Goal: Task Accomplishment & Management: Complete application form

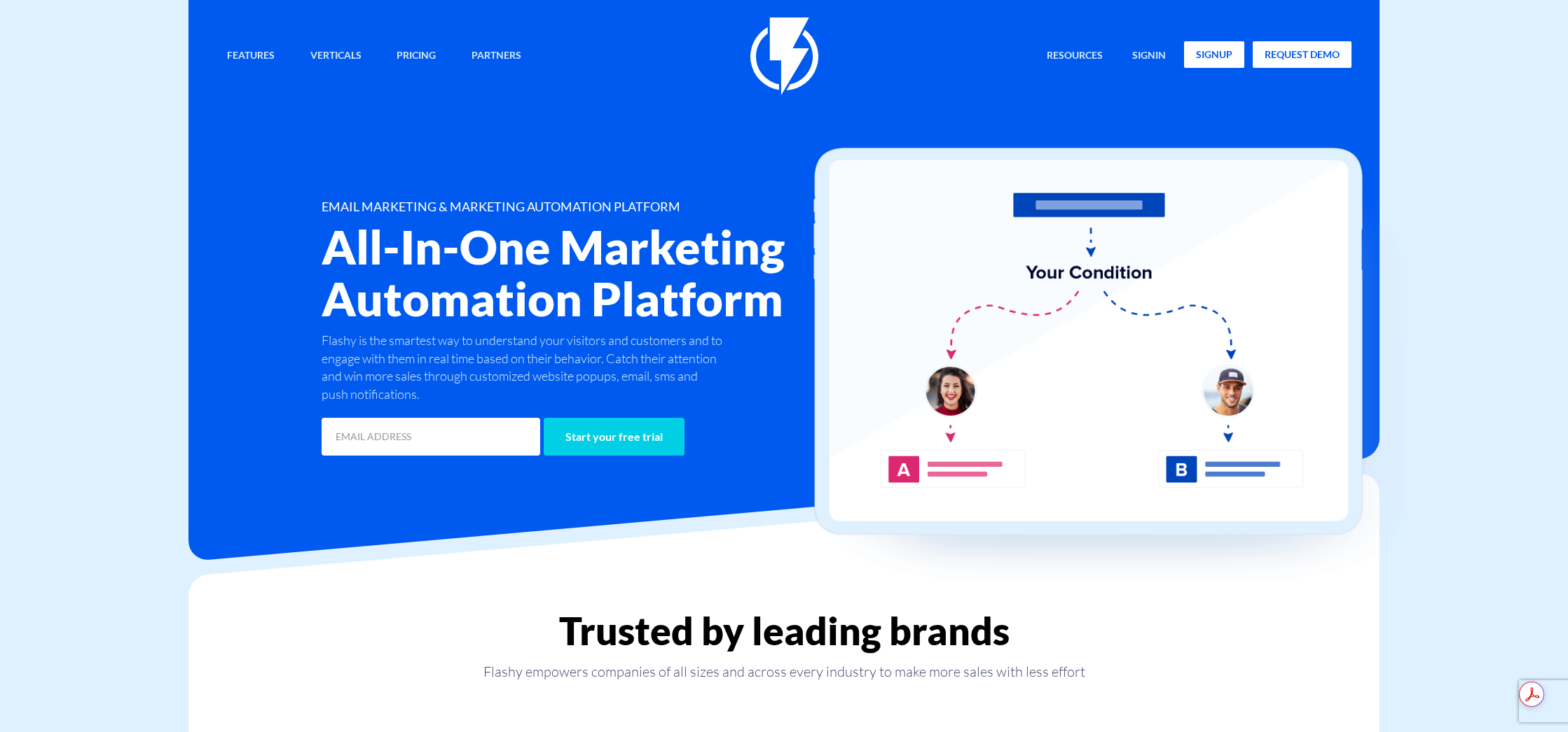
click at [1223, 51] on link "signup" at bounding box center [1213, 54] width 60 height 27
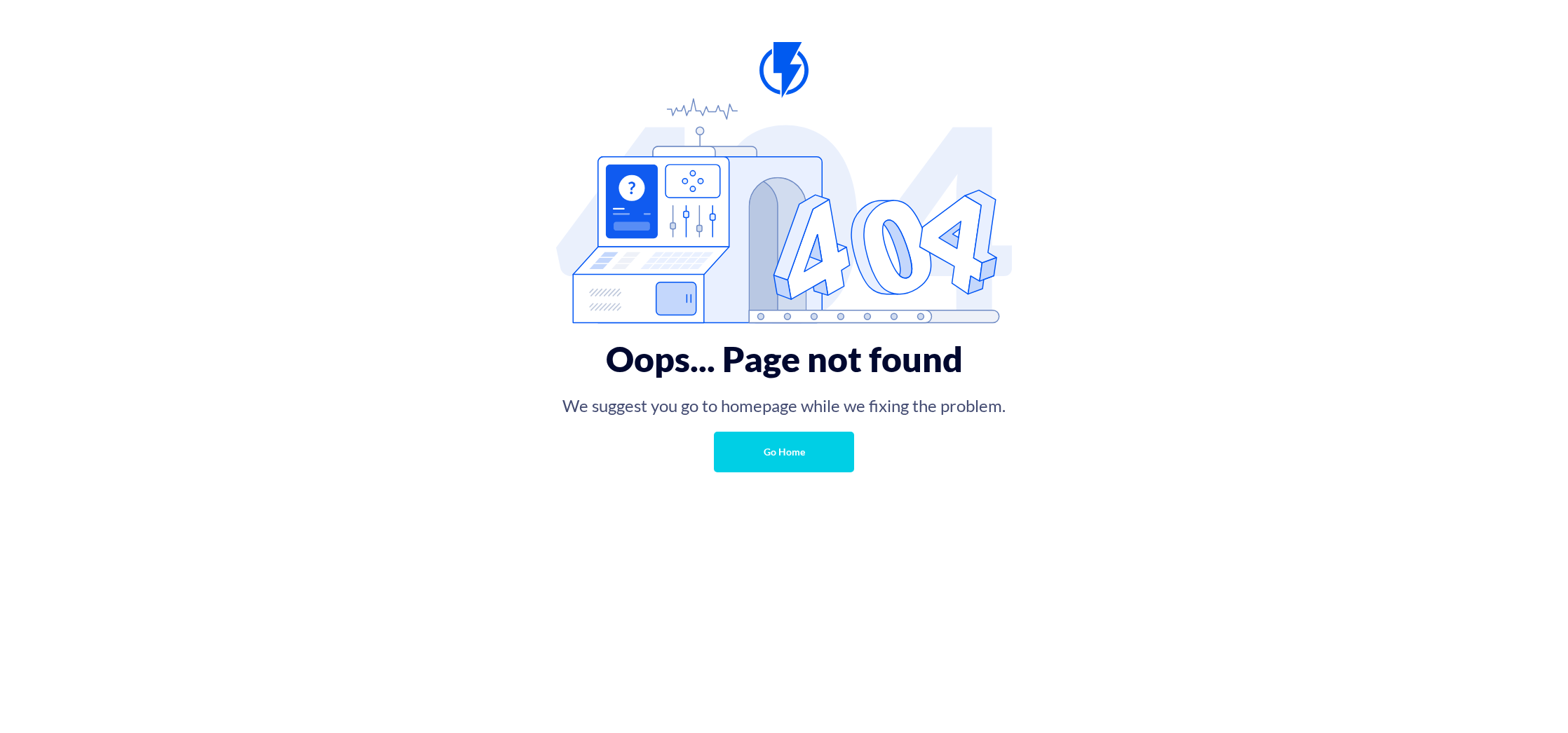
click at [770, 449] on link "Go Home" at bounding box center [784, 451] width 140 height 41
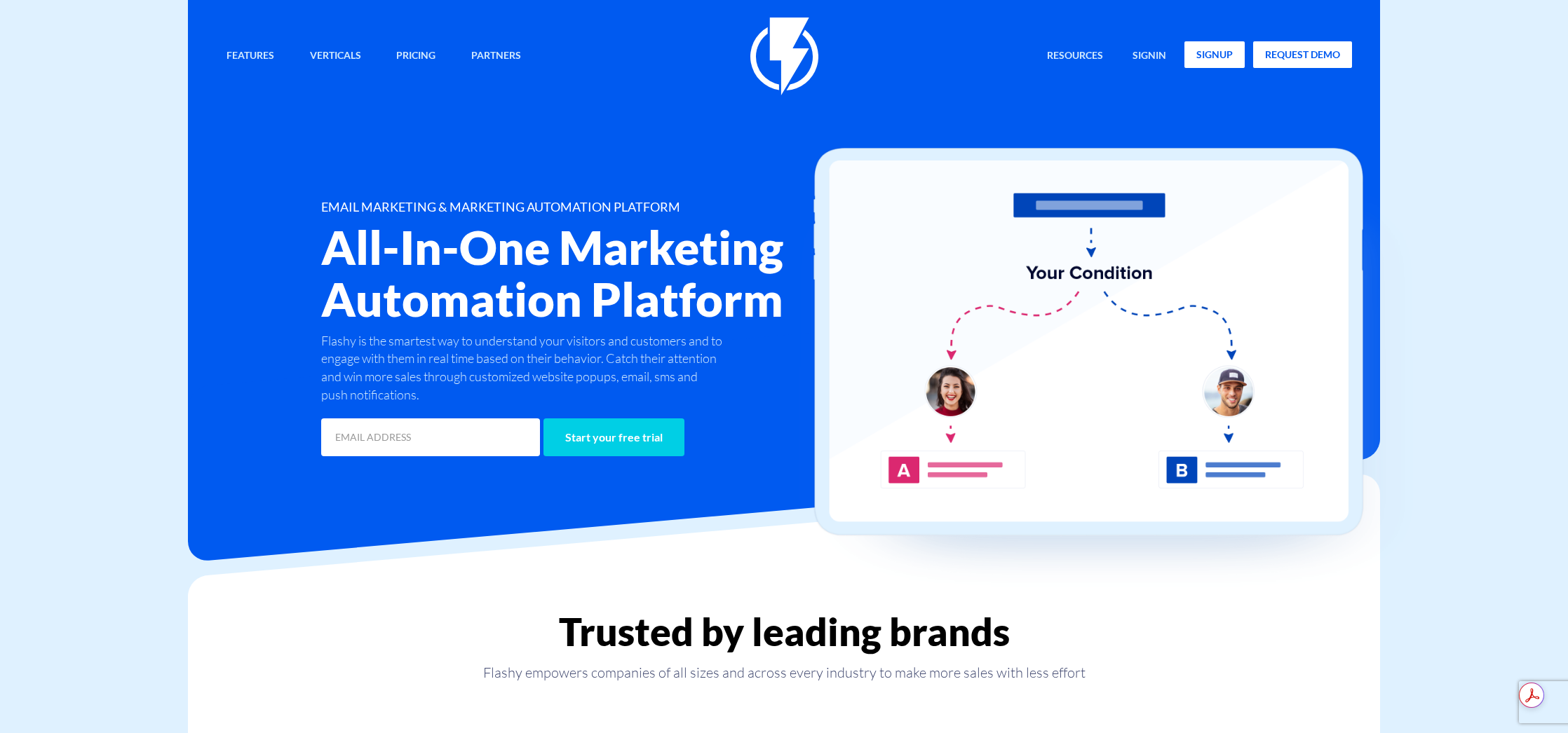
click at [1221, 56] on link "signup" at bounding box center [1214, 54] width 60 height 27
